Goal: Check status

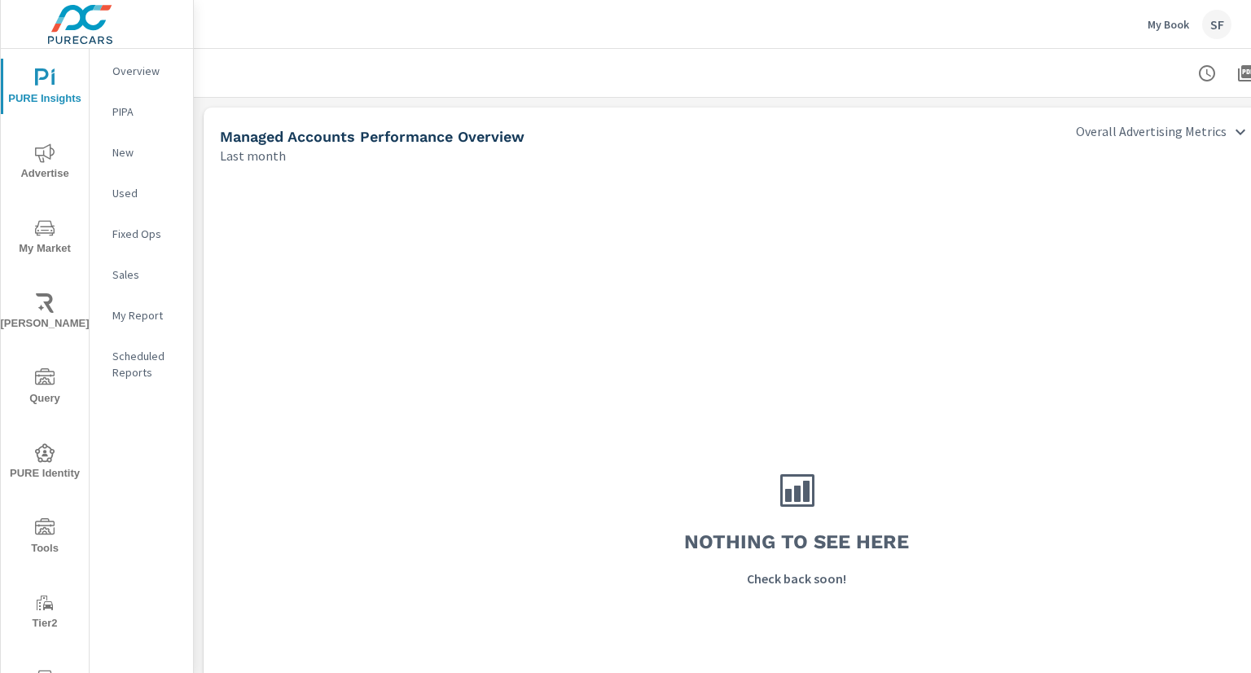
click at [1219, 20] on div "SF" at bounding box center [1216, 24] width 29 height 29
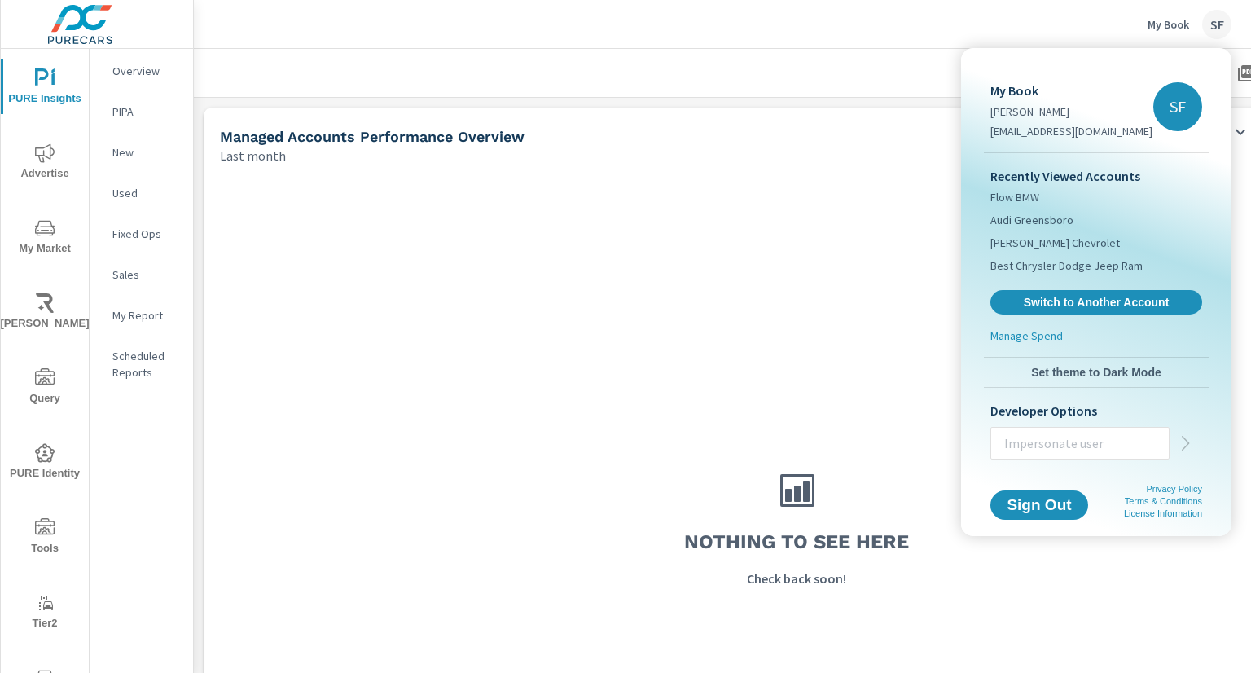
click at [762, 17] on div at bounding box center [625, 336] width 1251 height 673
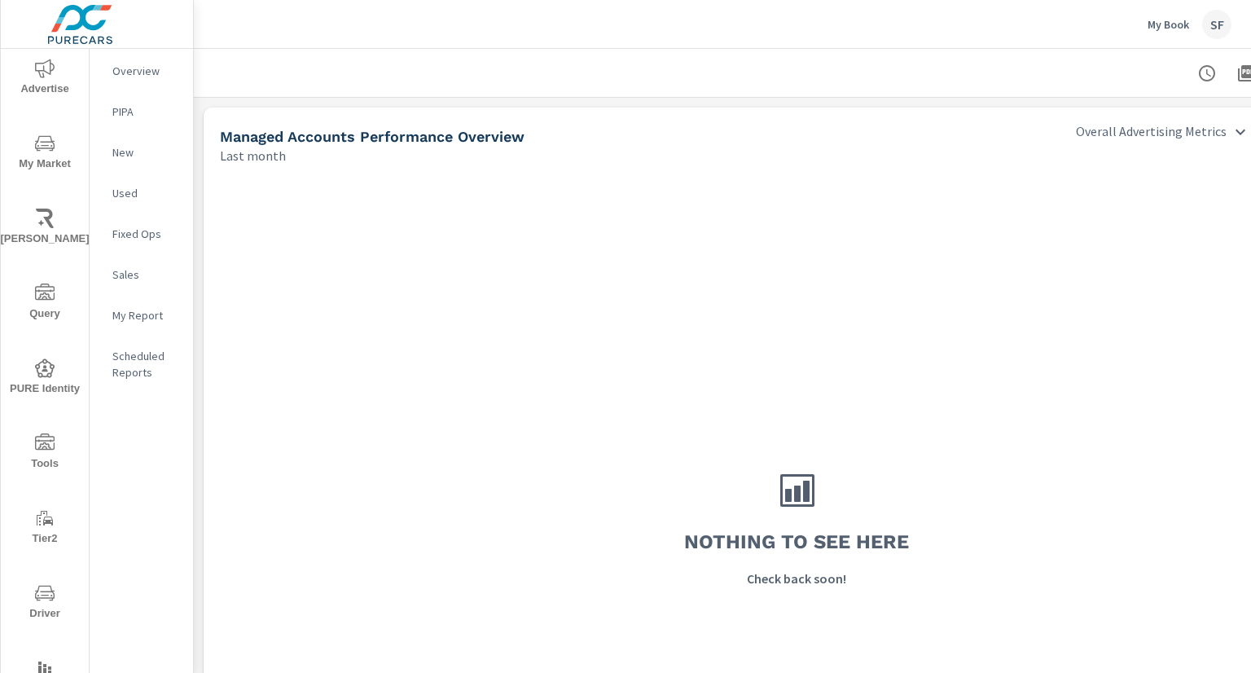
scroll to position [152, 0]
